Goal: Transaction & Acquisition: Book appointment/travel/reservation

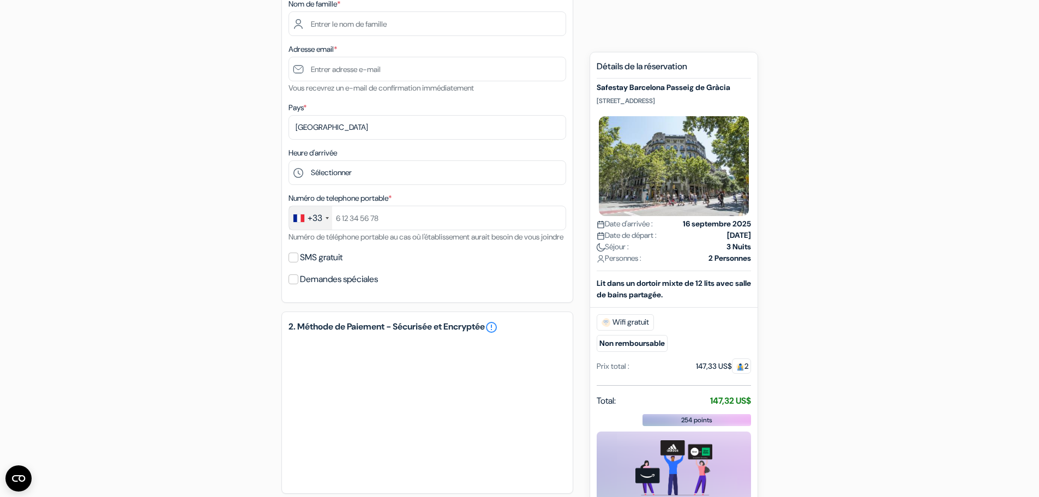
scroll to position [151, 0]
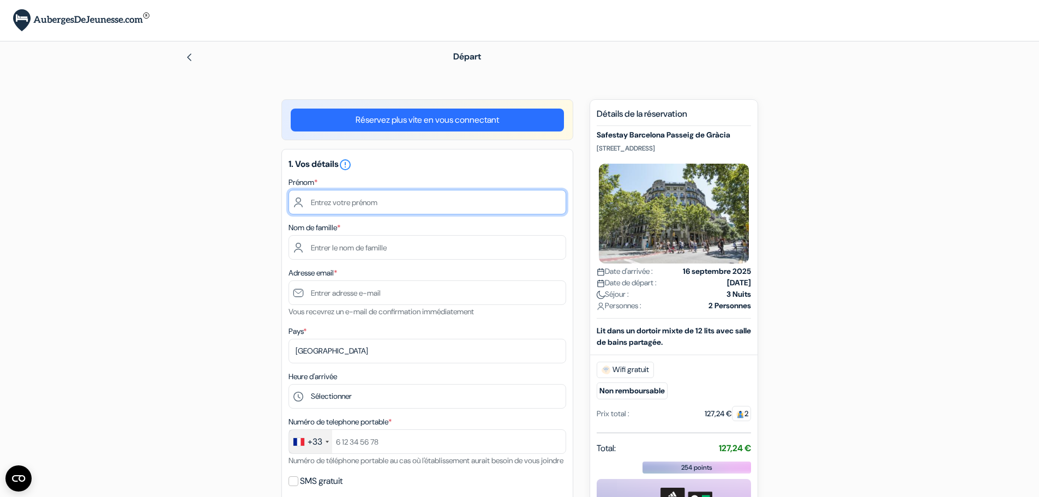
click at [378, 209] on input "text" at bounding box center [427, 202] width 278 height 25
type input "[PERSON_NAME]"
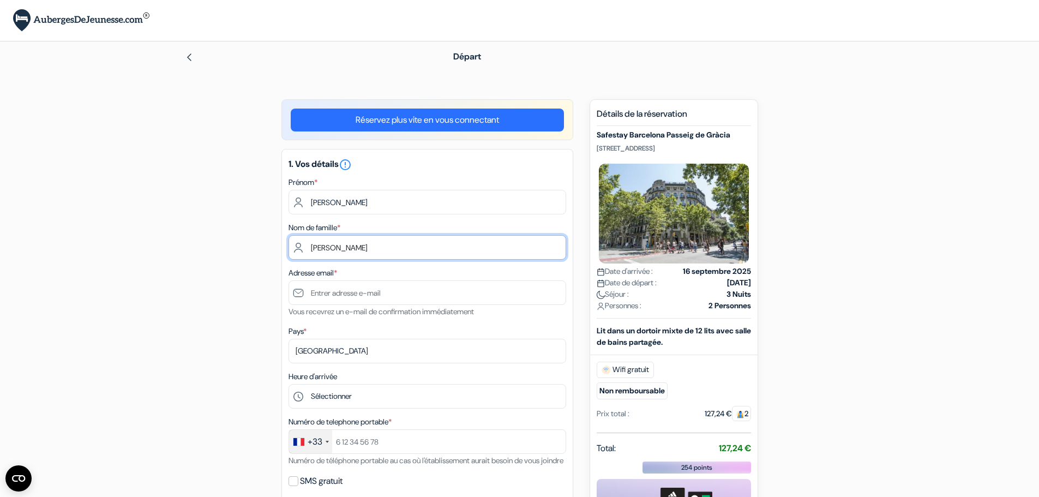
type input "[PERSON_NAME]"
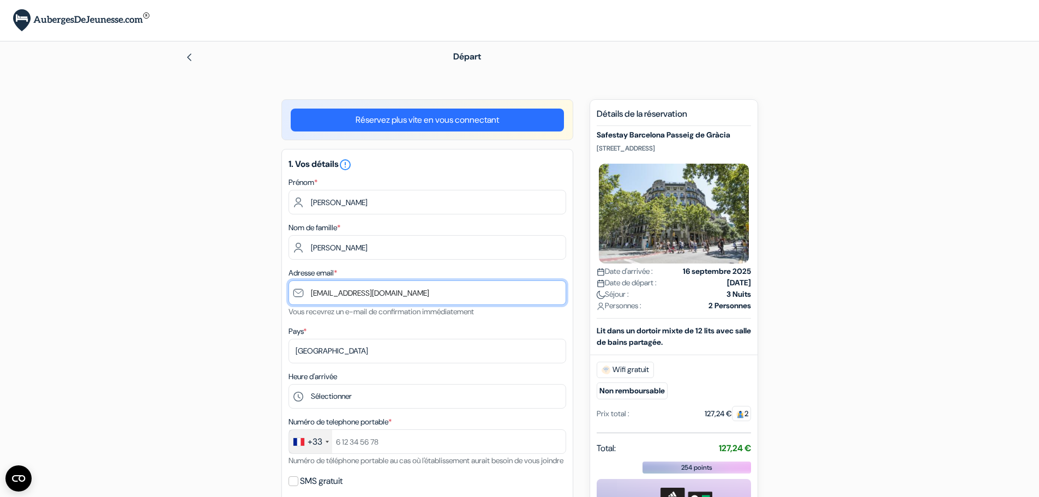
type input "[EMAIL_ADDRESS][DOMAIN_NAME]"
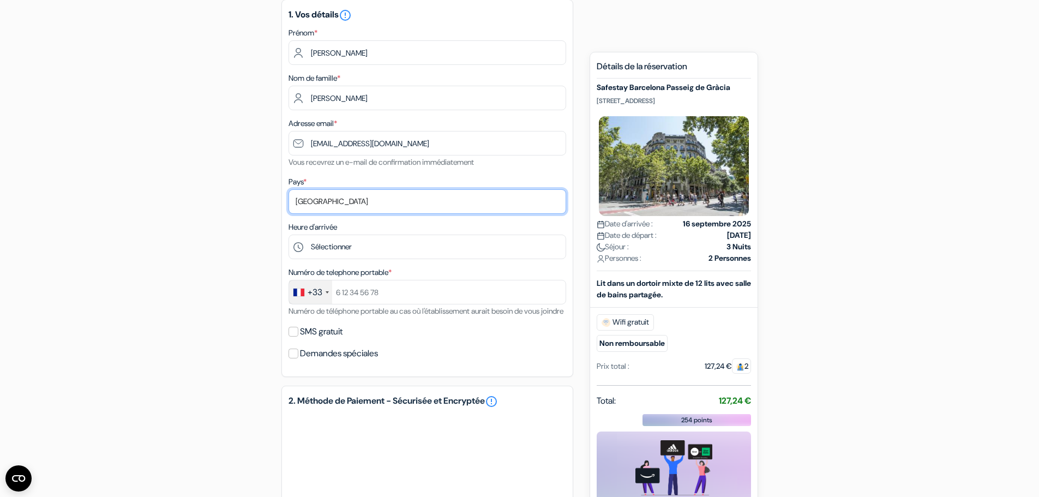
scroll to position [164, 0]
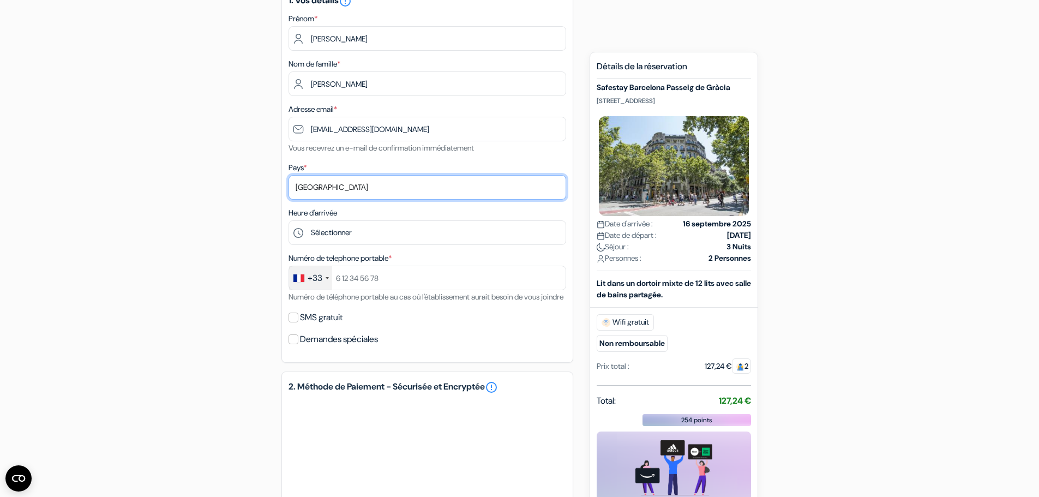
click at [366, 190] on select "Selectionner le pays Abkhazie [GEOGRAPHIC_DATA] [GEOGRAPHIC_DATA] Du [GEOGRAPHI…" at bounding box center [427, 187] width 278 height 25
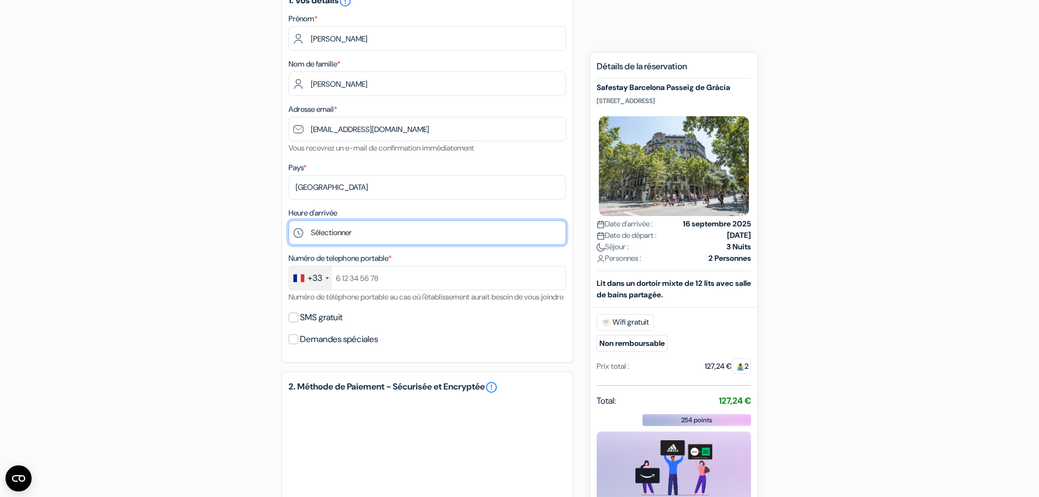
click at [346, 229] on select "Sélectionner 1:00 2:00 3:00 4:00 5:00 6:00 7:00 8:00 9:00 10:00 11:00 12:00 13:…" at bounding box center [427, 232] width 278 height 25
select select "8"
click at [288, 220] on select "Sélectionner 1:00 2:00 3:00 4:00 5:00 6:00 7:00 8:00 9:00 10:00 11:00 12:00 13:…" at bounding box center [427, 232] width 278 height 25
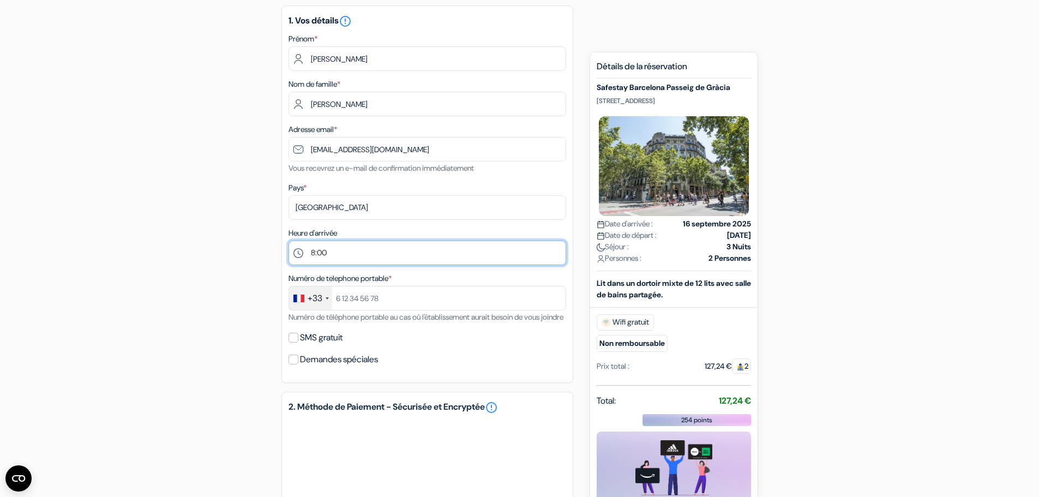
click at [348, 226] on div "1. Vos détails error_outline Prénom * Axel Nom de famille * [PERSON_NAME] Adres…" at bounding box center [427, 193] width 292 height 377
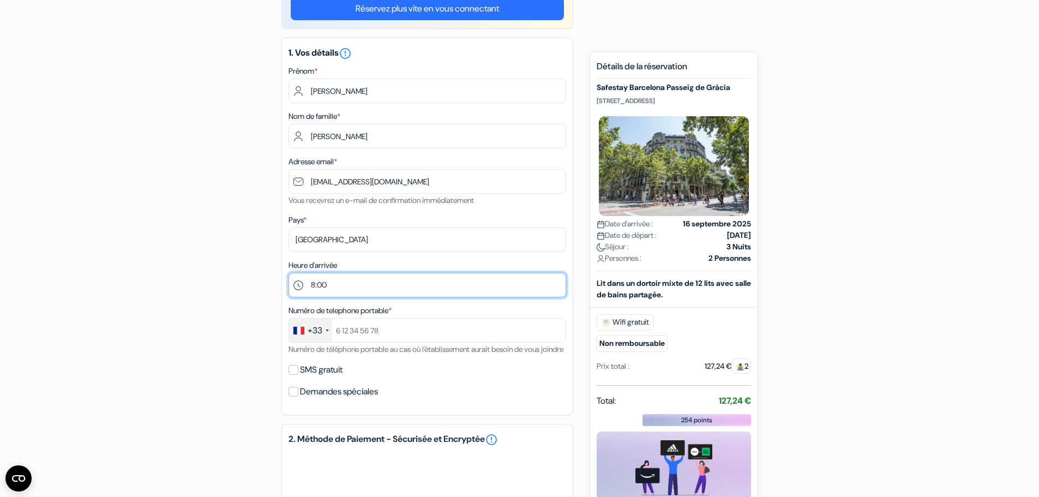
scroll to position [109, 0]
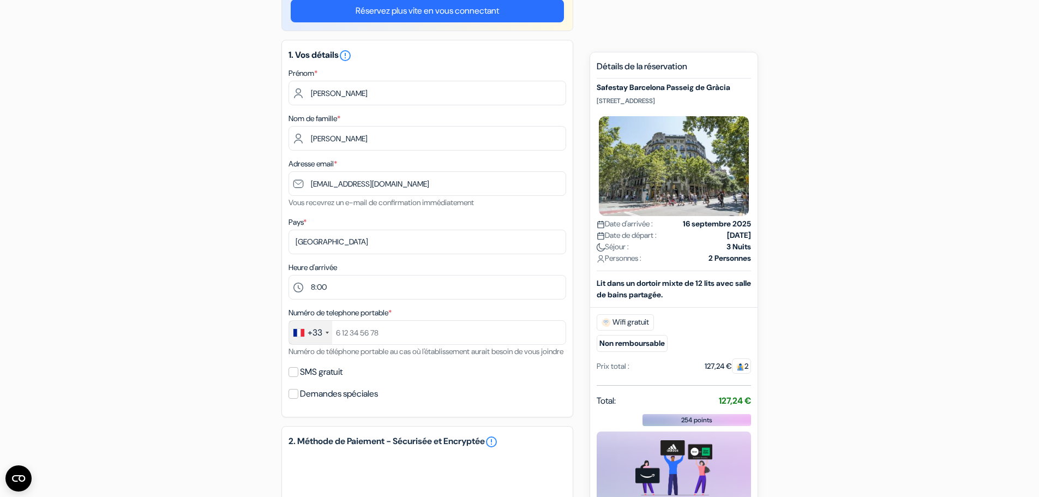
click at [380, 346] on div "Numéro de telephone portable * +33 [GEOGRAPHIC_DATA] +33 [GEOGRAPHIC_DATA] +44 …" at bounding box center [427, 332] width 278 height 52
click at [383, 339] on input "text" at bounding box center [427, 332] width 278 height 25
type input "662222997"
click at [333, 380] on label "SMS gratuit" at bounding box center [321, 371] width 43 height 15
click at [298, 377] on input "SMS gratuit" at bounding box center [293, 372] width 10 height 10
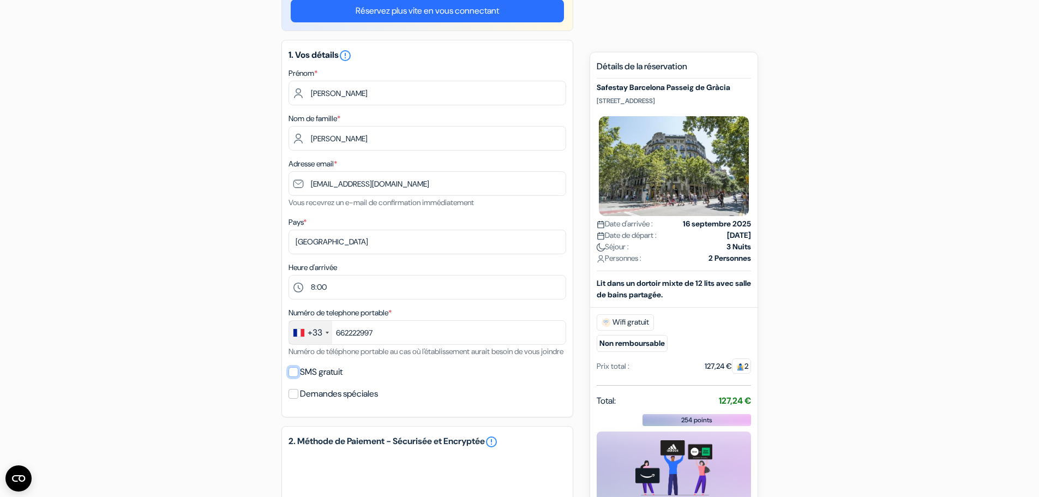
checkbox input "true"
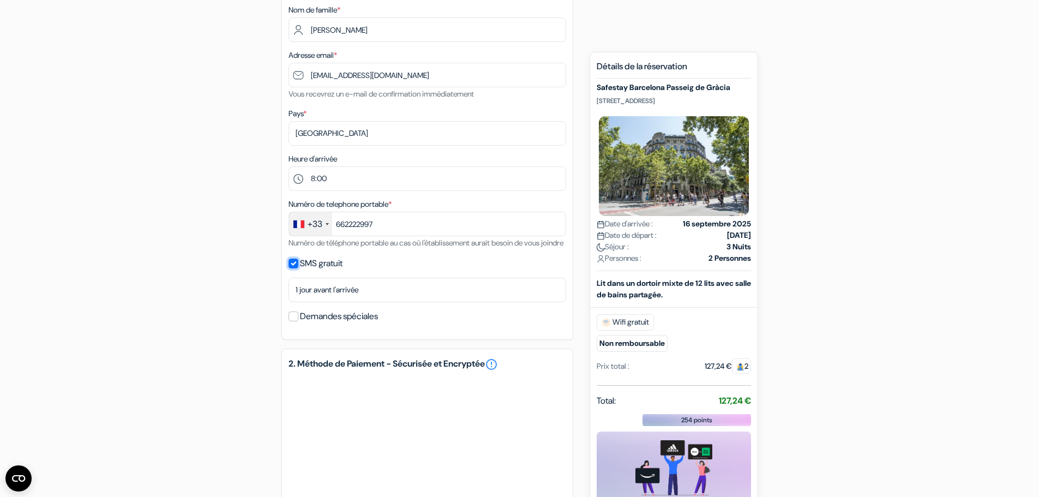
scroll to position [218, 0]
click at [368, 323] on label "Demandes spéciales" at bounding box center [339, 315] width 78 height 15
click at [298, 321] on input "Demandes spéciales" at bounding box center [293, 316] width 10 height 10
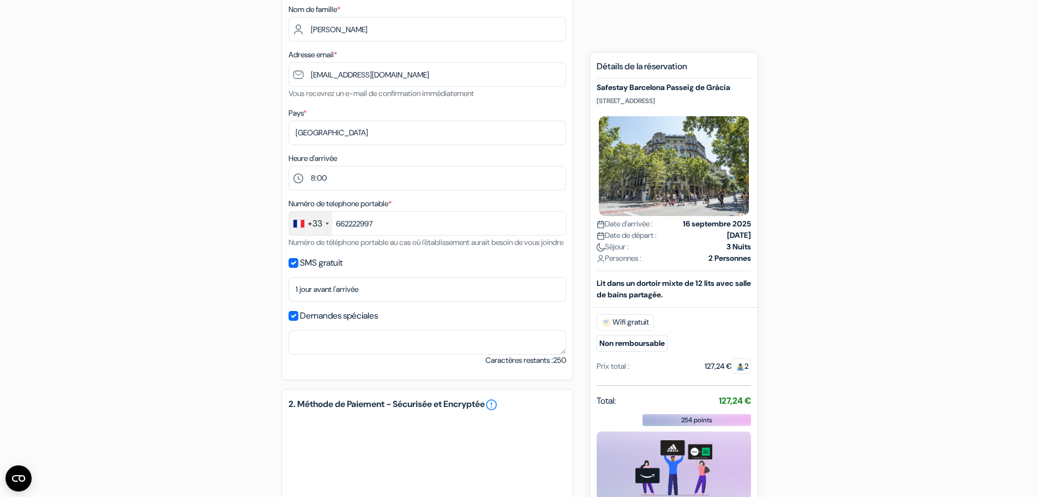
click at [368, 323] on label "Demandes spéciales" at bounding box center [339, 315] width 78 height 15
click at [298, 321] on input "Demandes spéciales" at bounding box center [293, 316] width 10 height 10
checkbox input "false"
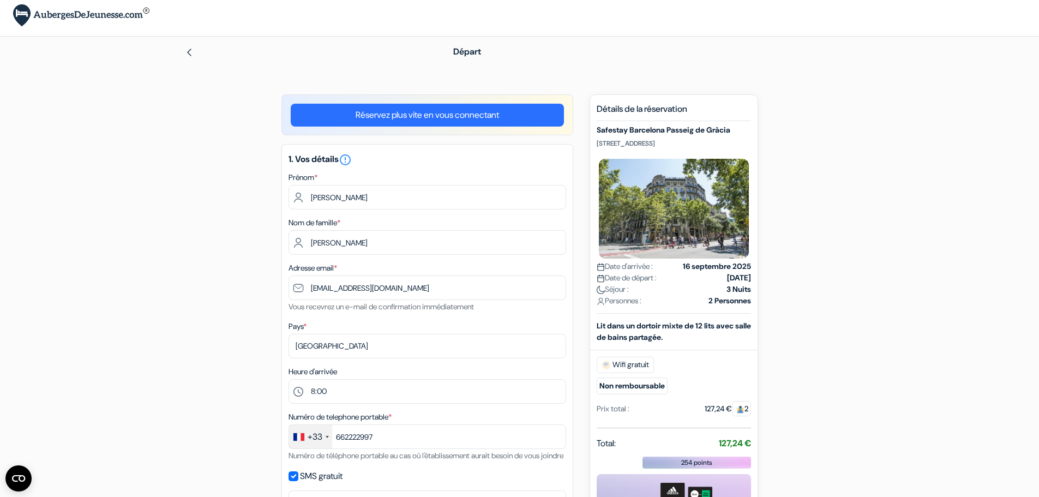
scroll to position [0, 0]
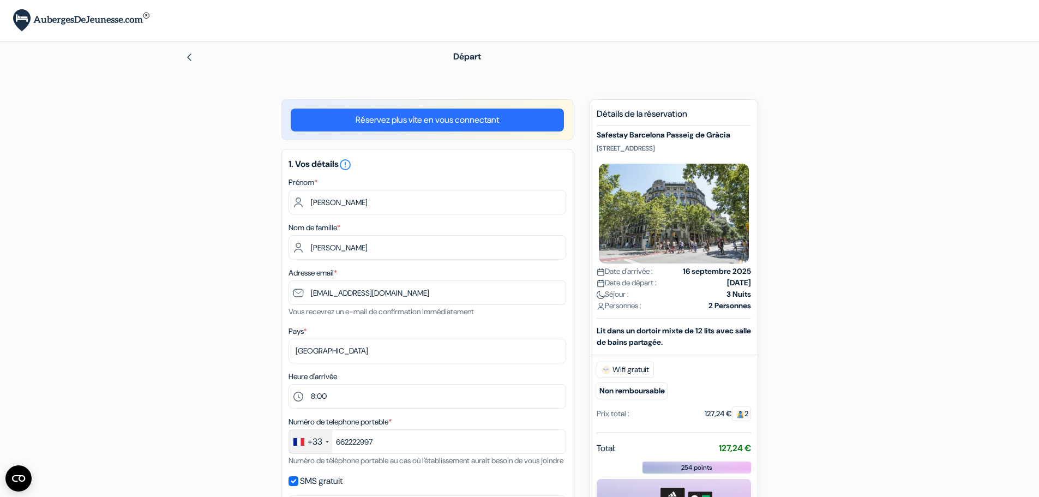
drag, startPoint x: 724, startPoint y: 149, endPoint x: 662, endPoint y: 149, distance: 62.7
click at [662, 149] on p "[STREET_ADDRESS]" at bounding box center [674, 148] width 154 height 9
click at [746, 147] on p "[STREET_ADDRESS]" at bounding box center [674, 148] width 154 height 9
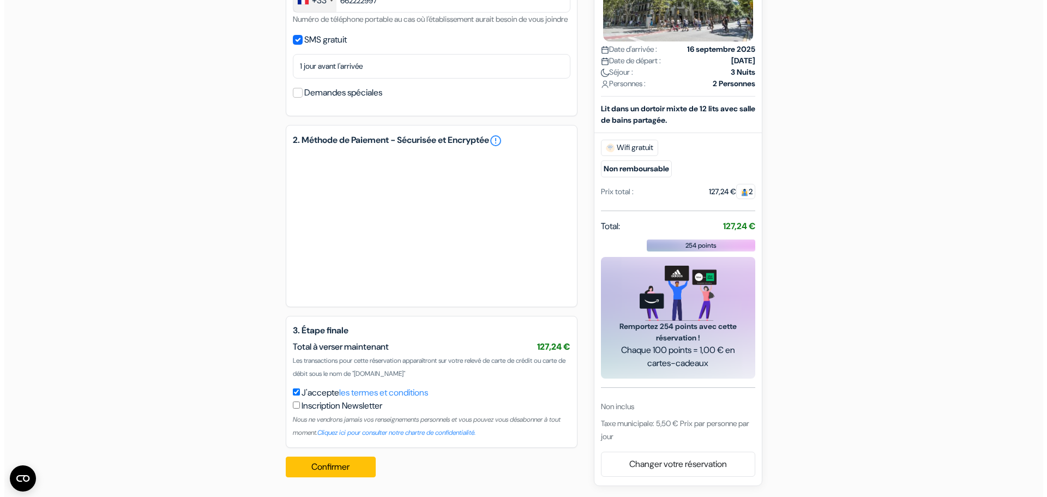
scroll to position [454, 0]
click at [317, 462] on button "Confirmer Loading..." at bounding box center [326, 466] width 91 height 21
